Goal: Entertainment & Leisure: Consume media (video, audio)

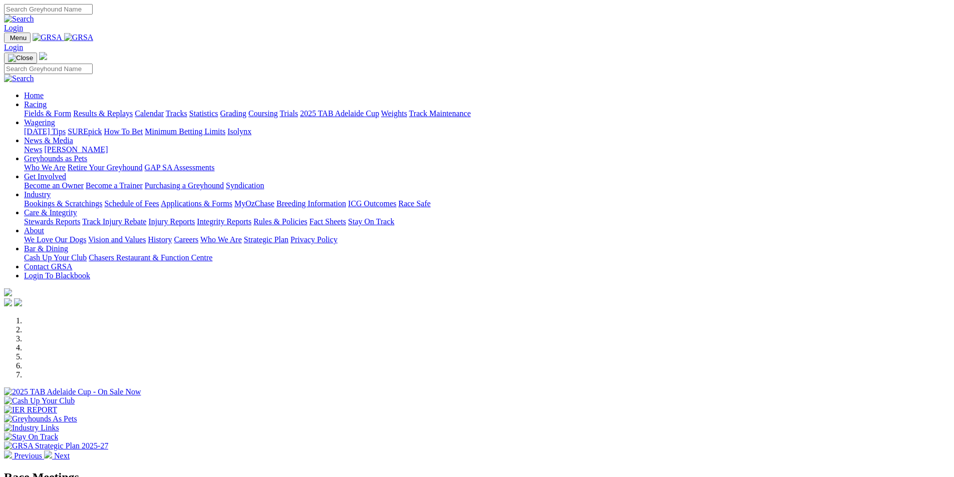
select select "QLD"
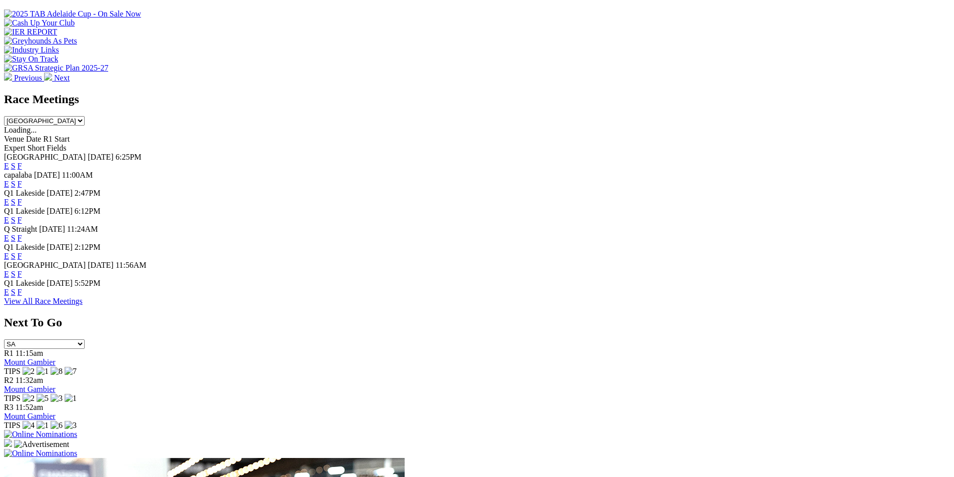
scroll to position [401, 0]
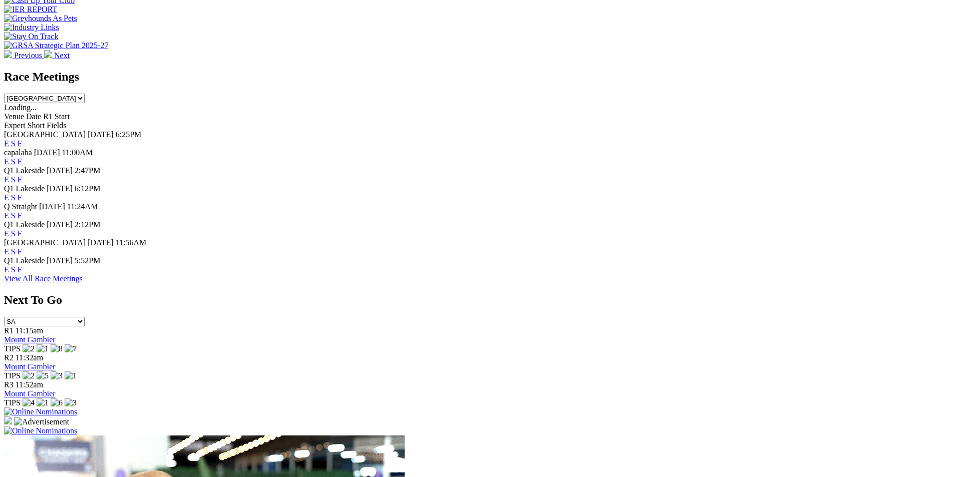
click at [22, 175] on link "F" at bounding box center [20, 179] width 5 height 9
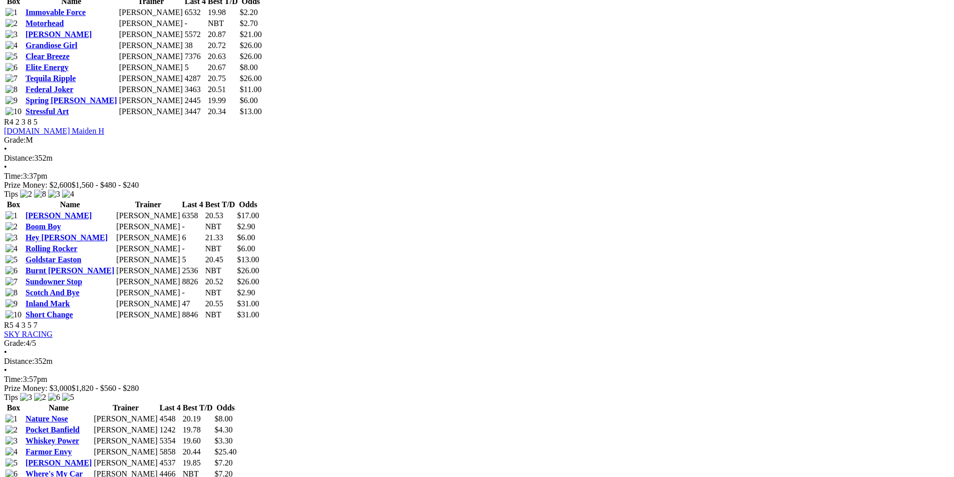
scroll to position [1052, 0]
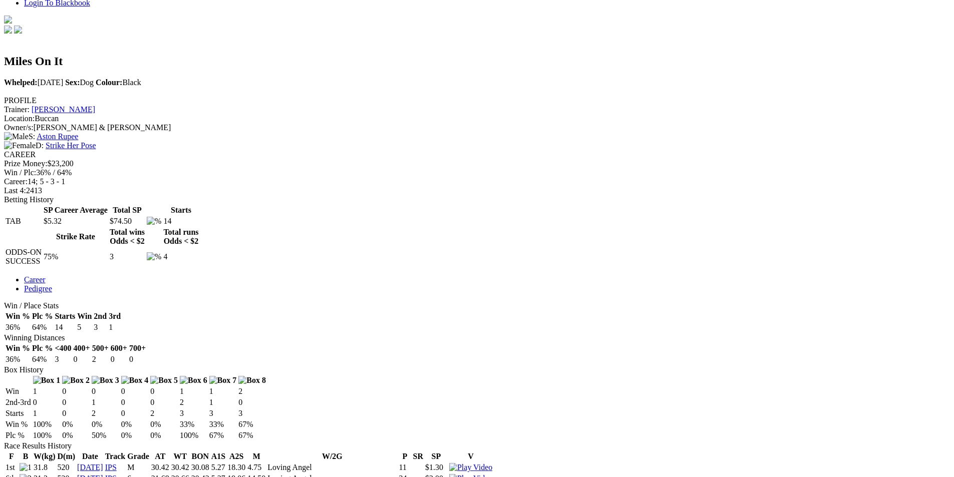
scroll to position [301, 0]
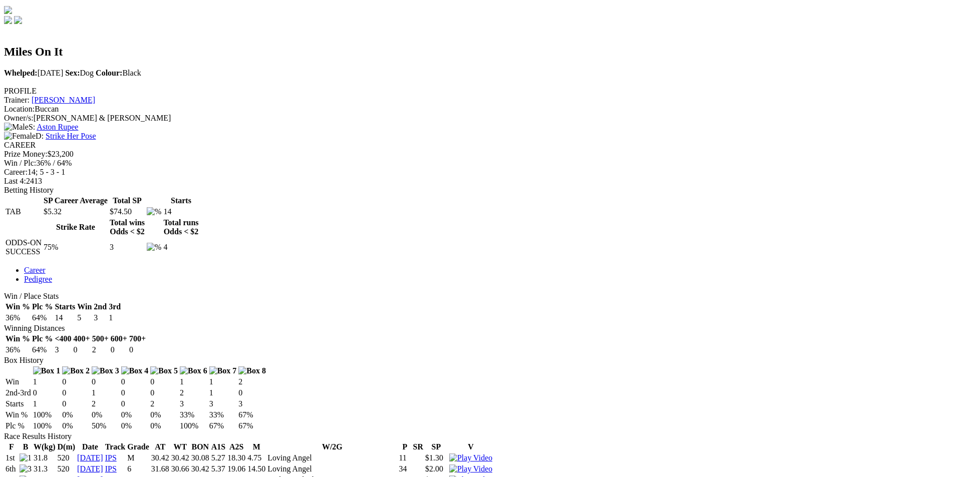
click at [492, 476] on img at bounding box center [470, 480] width 43 height 9
